Goal: Information Seeking & Learning: Learn about a topic

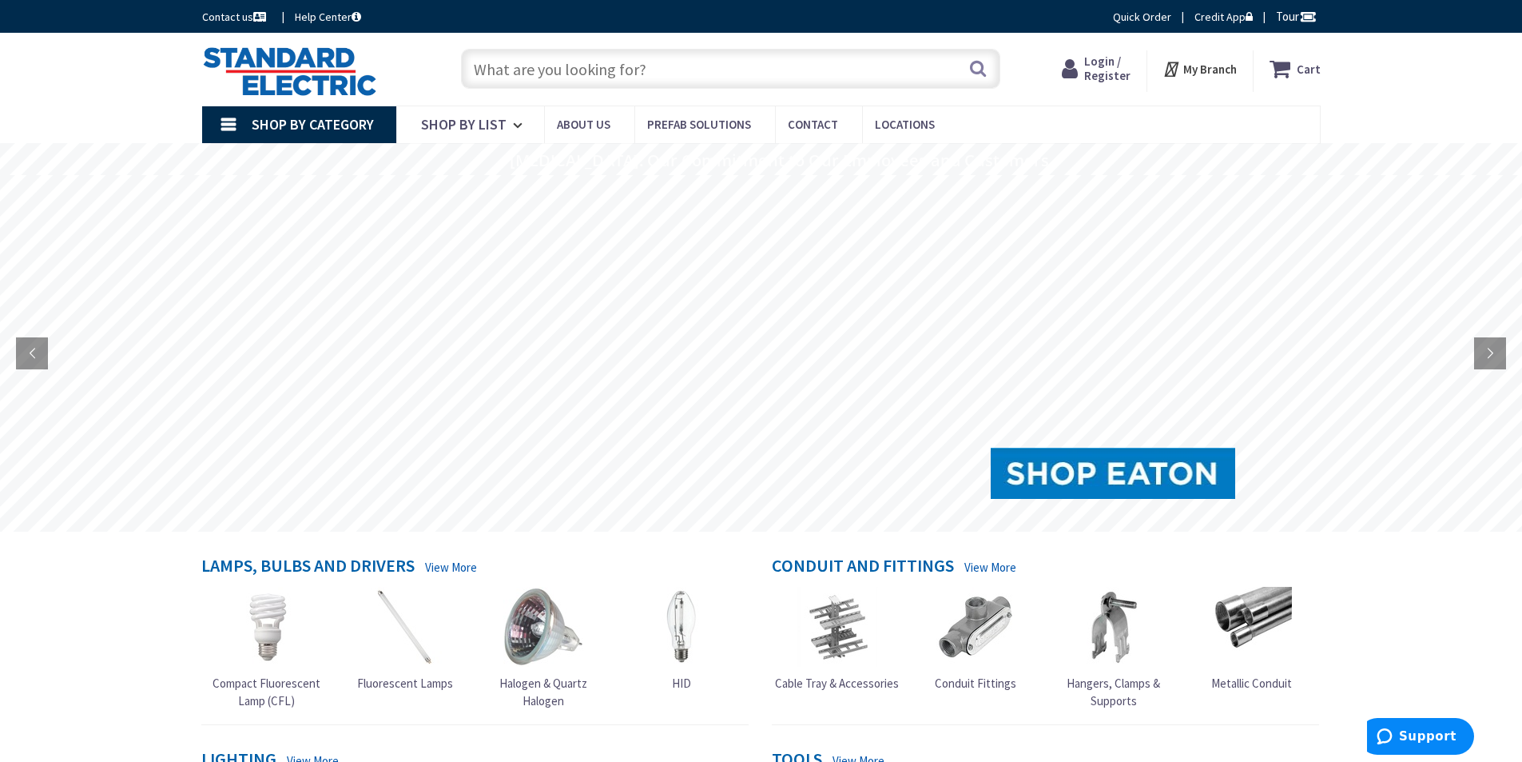
click at [589, 74] on input "text" at bounding box center [730, 69] width 539 height 40
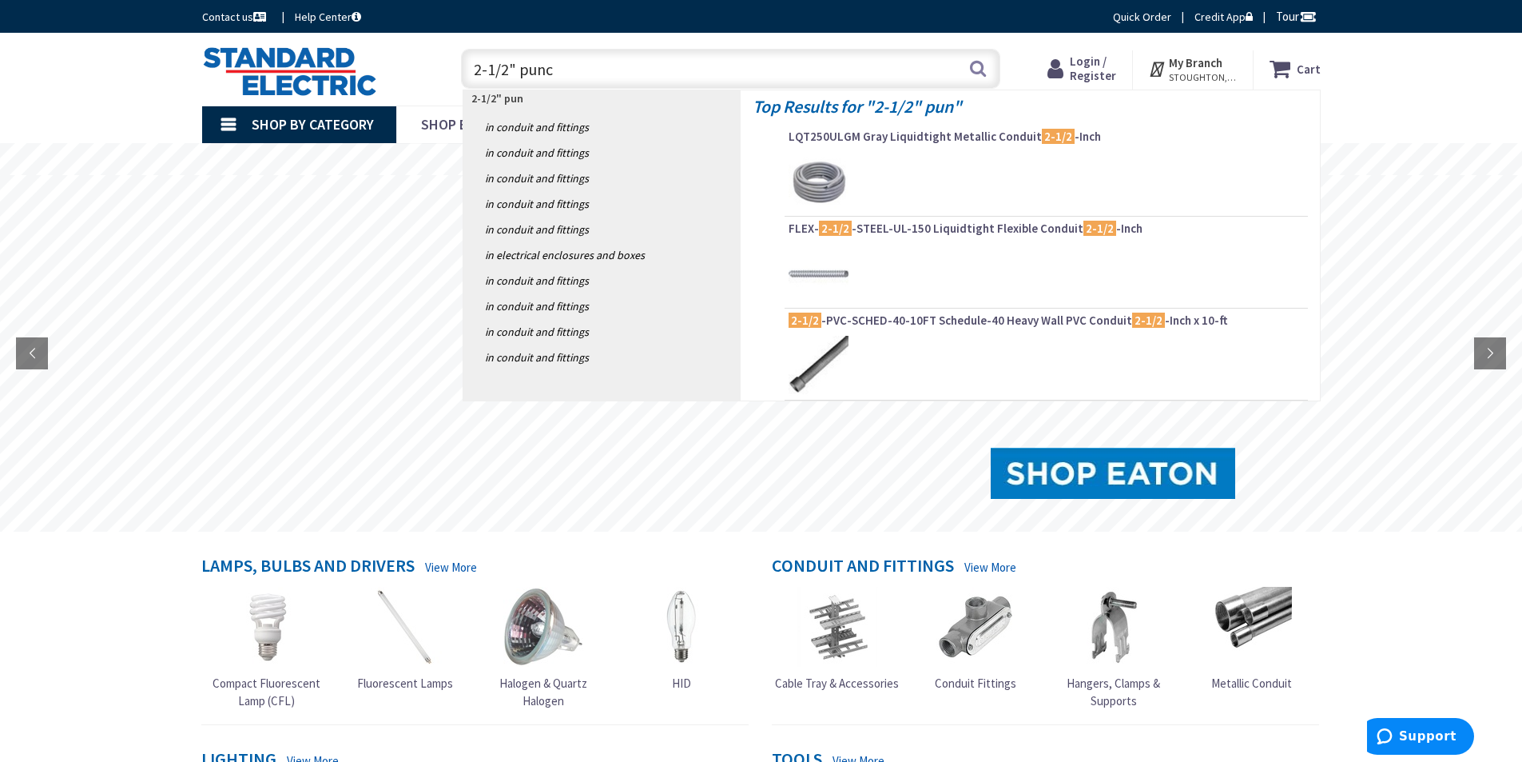
type input "2-1/2" punch"
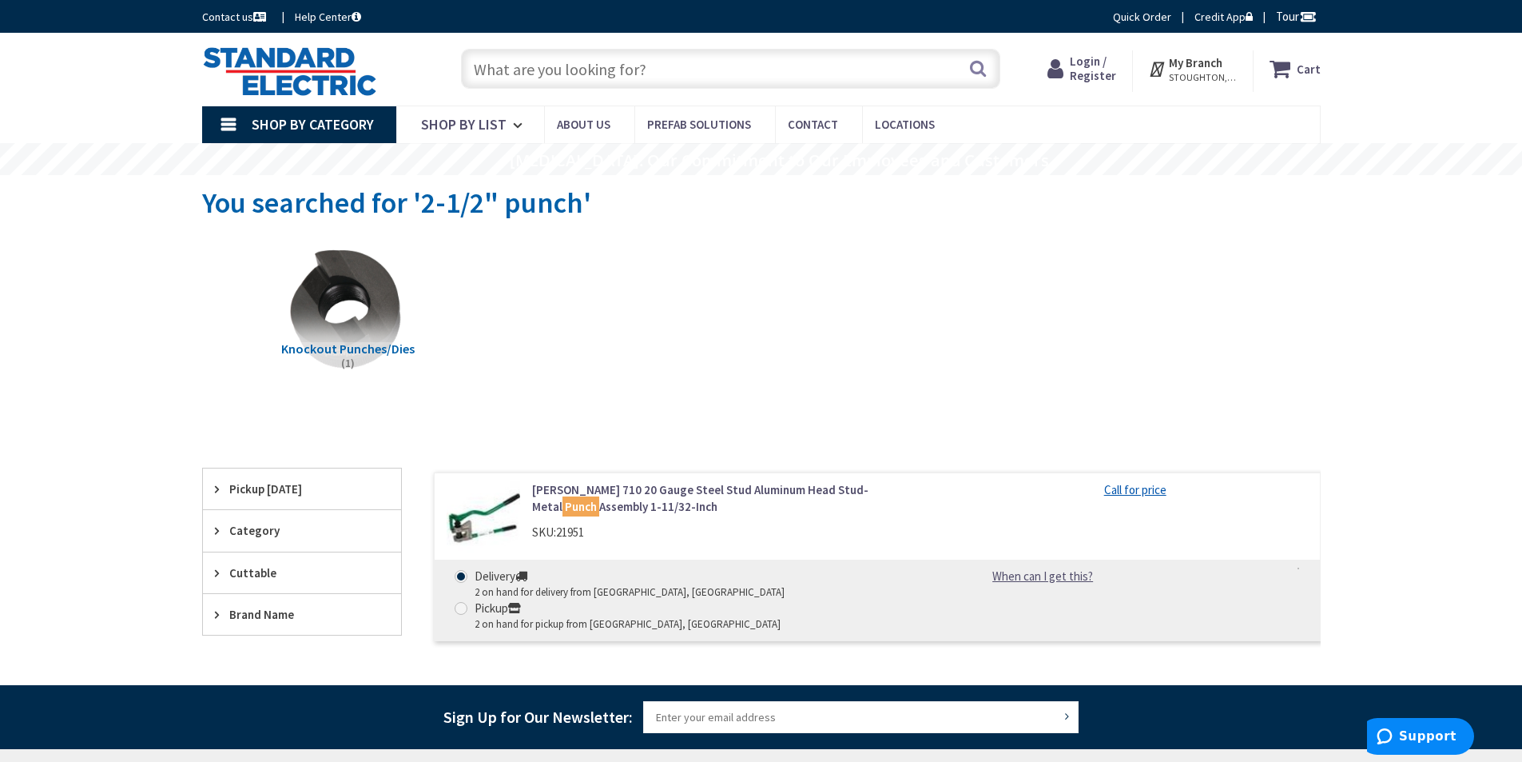
click at [359, 345] on span "Knockout Punches/Dies" at bounding box center [347, 348] width 133 height 16
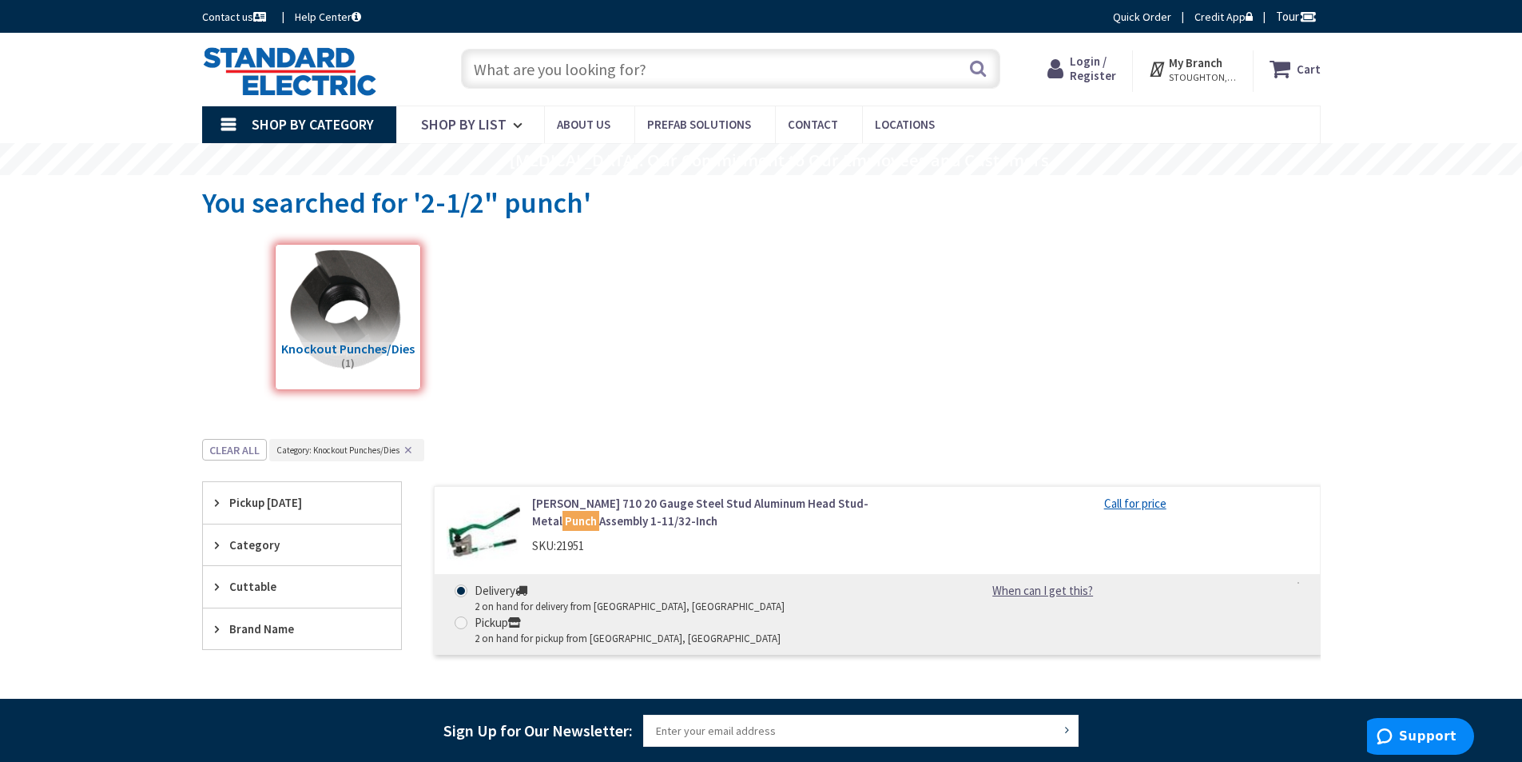
click at [694, 62] on input "text" at bounding box center [730, 69] width 539 height 40
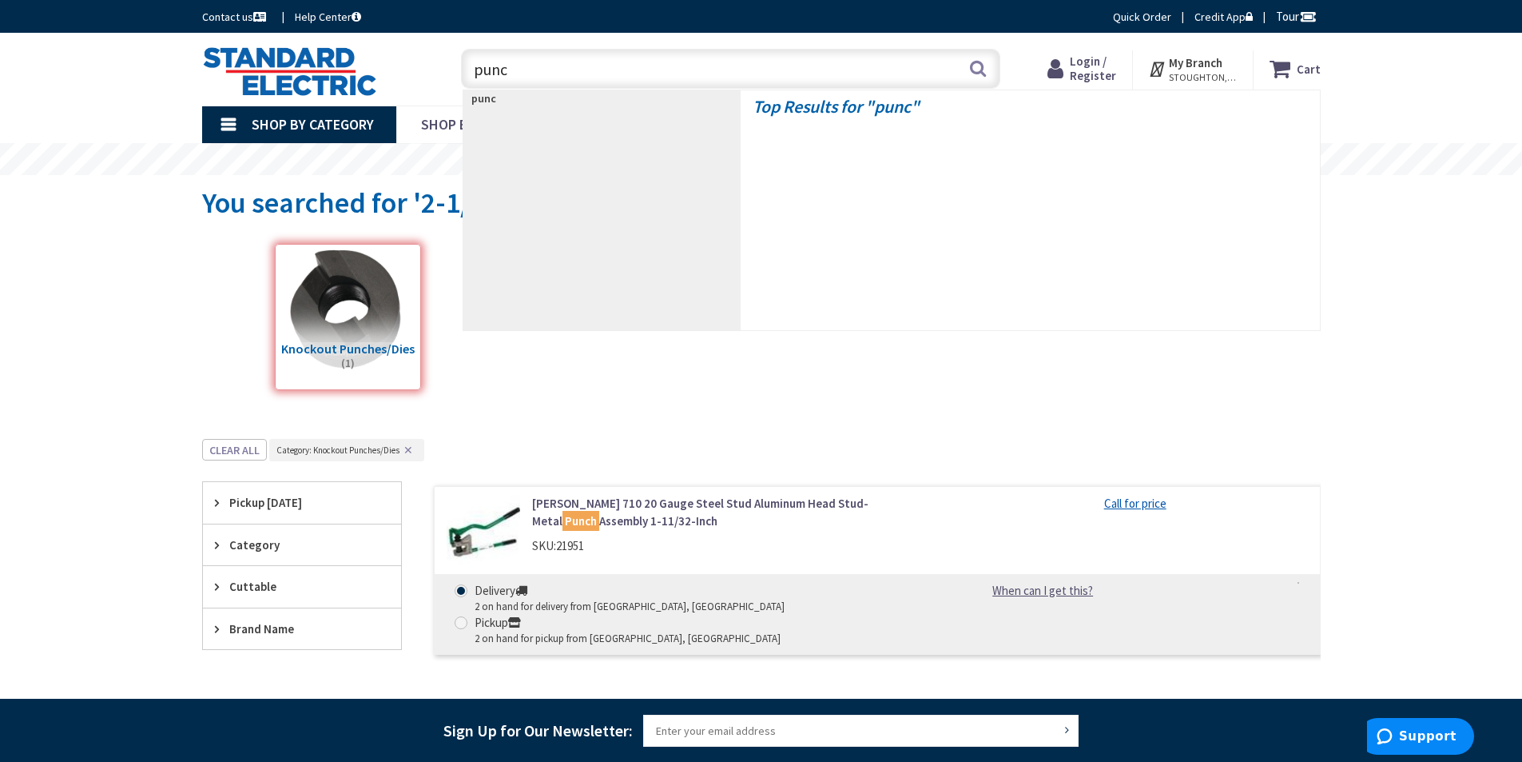
type input "punch"
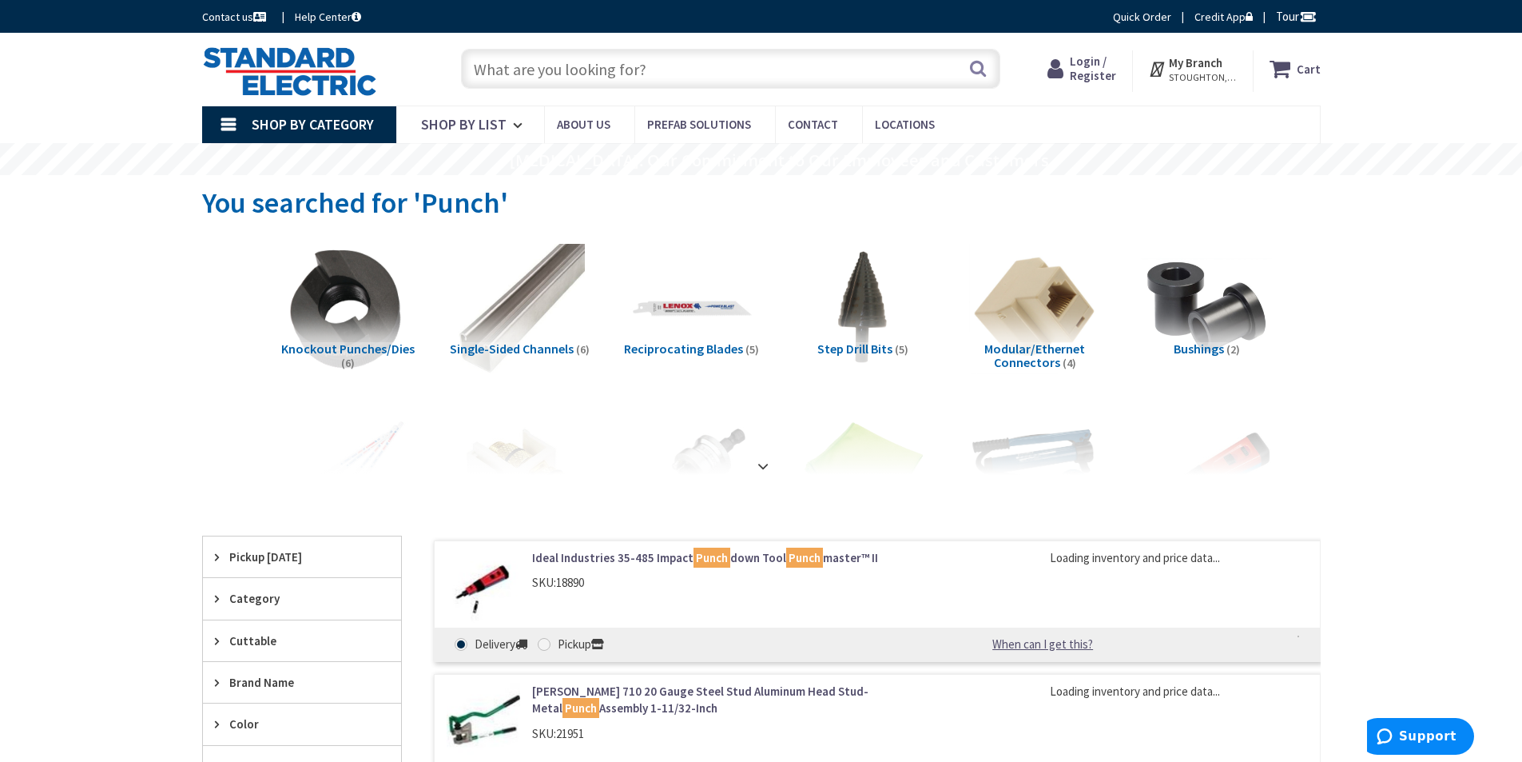
scroll to position [80, 0]
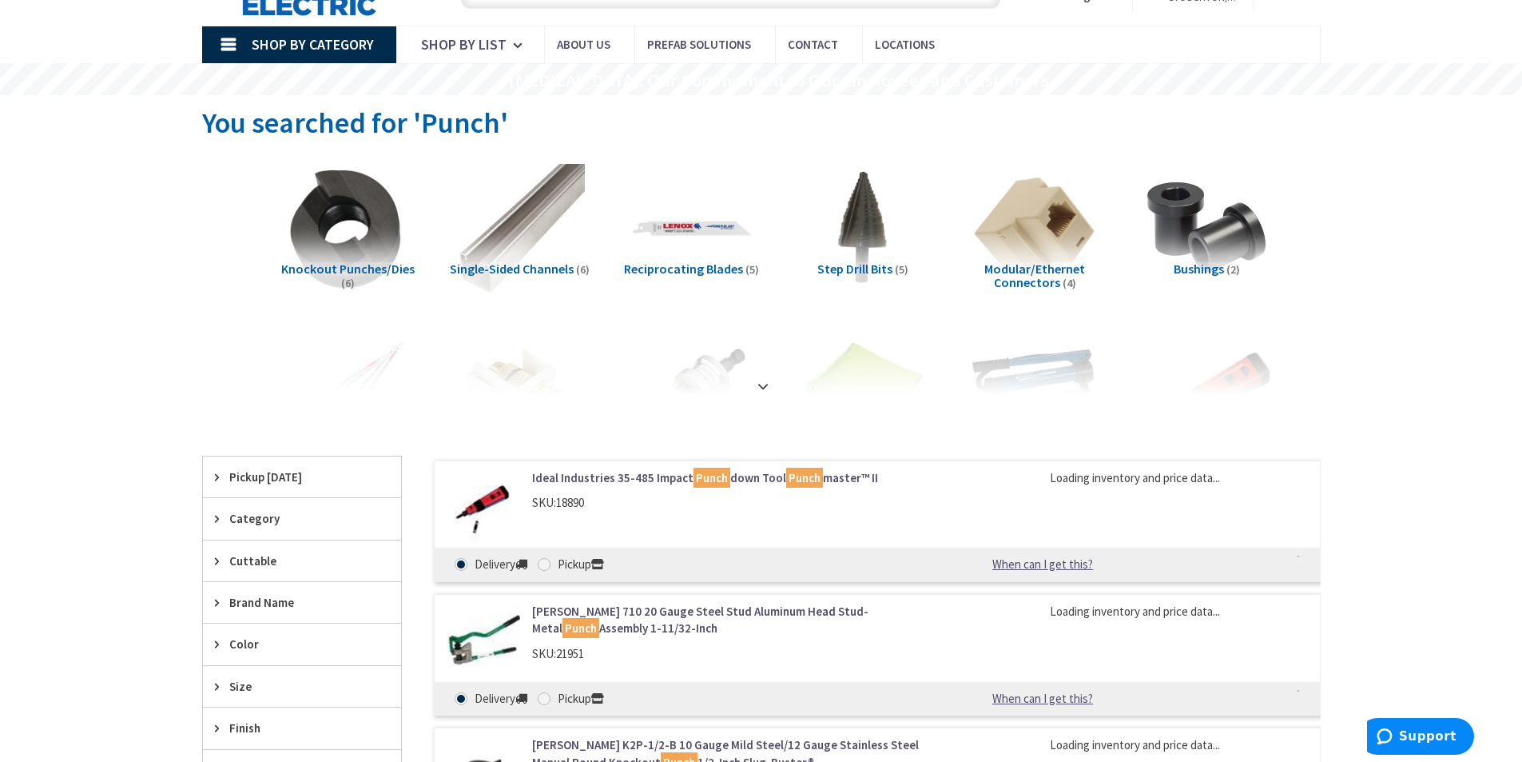
click at [365, 269] on span "Knockout Punches/Dies" at bounding box center [347, 269] width 133 height 16
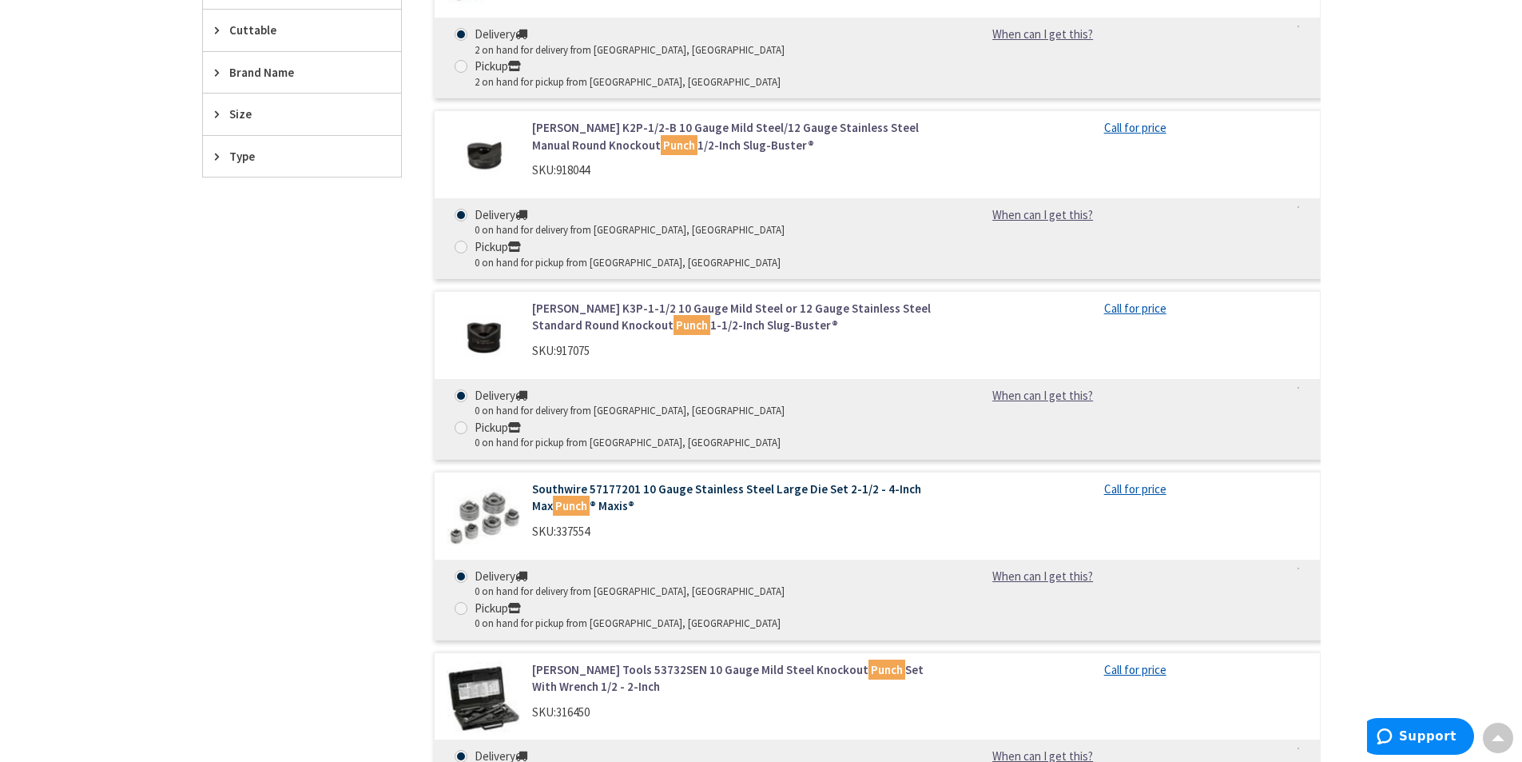
scroll to position [587, 0]
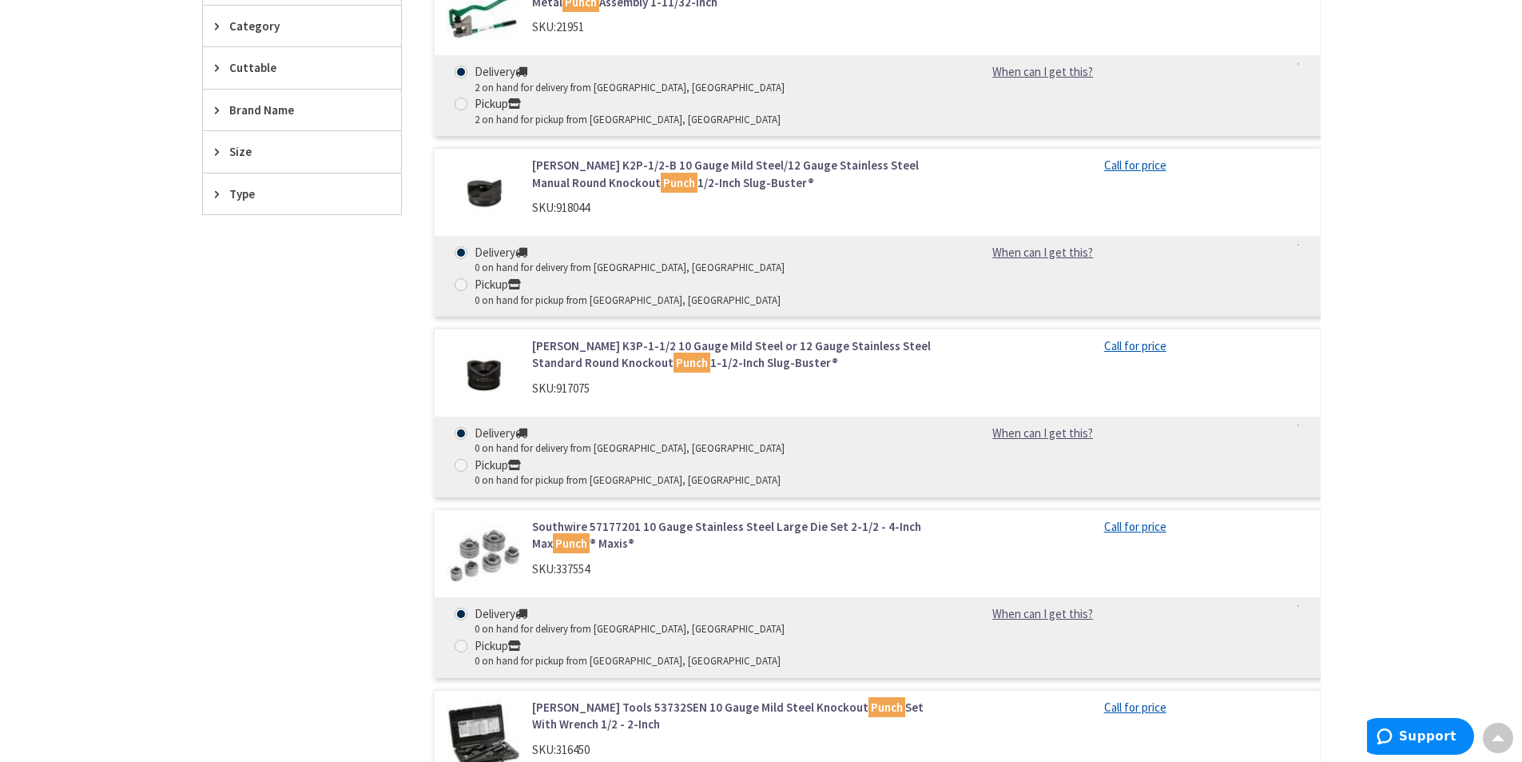
click at [682, 518] on link "Southwire 57177201 10 Gauge Stainless Steel Large Die Set 2-1/2 - 4-Inch Max Pu…" at bounding box center [735, 535] width 407 height 34
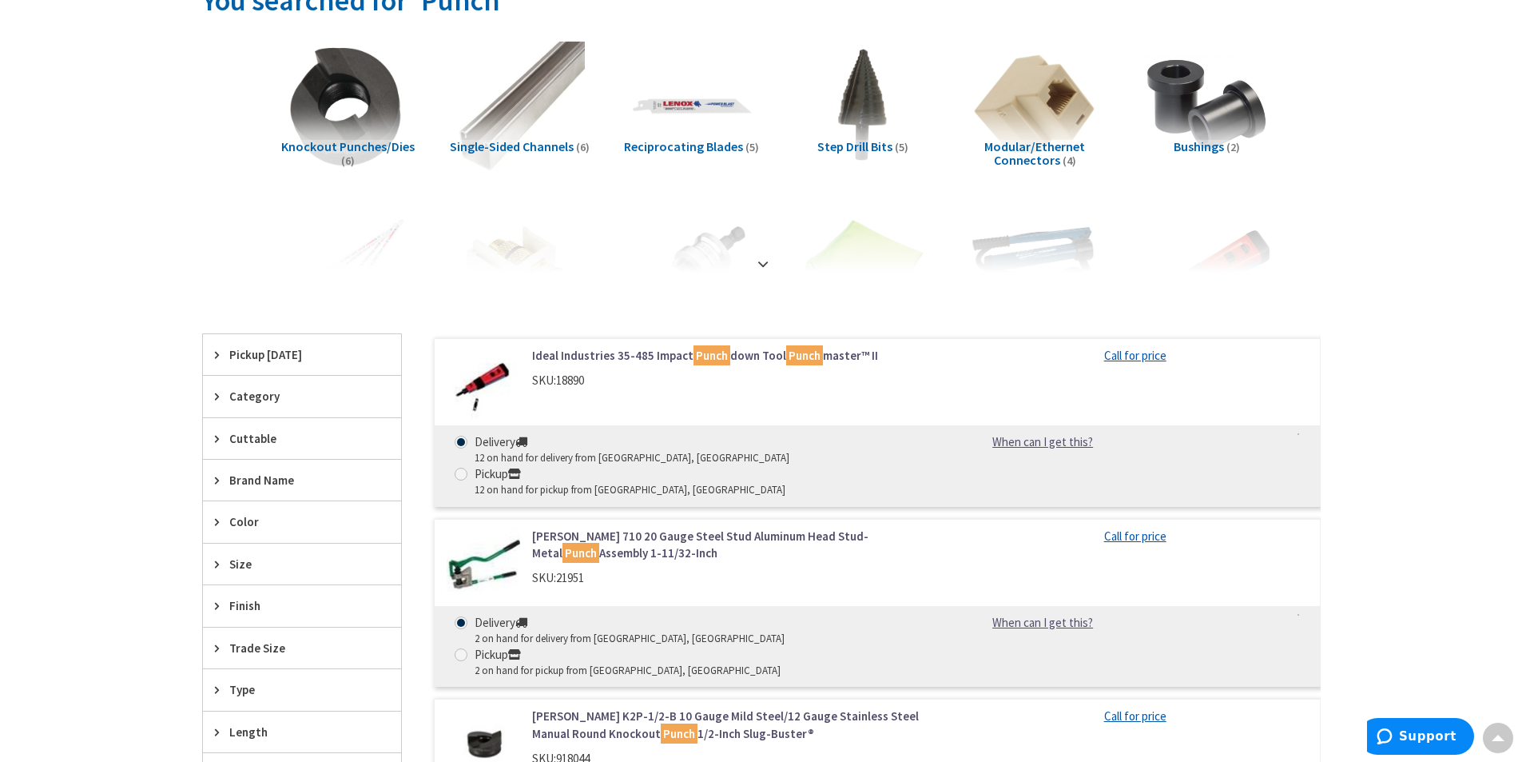
click at [848, 145] on span "Step Drill Bits" at bounding box center [855, 146] width 75 height 16
